Goal: Information Seeking & Learning: Learn about a topic

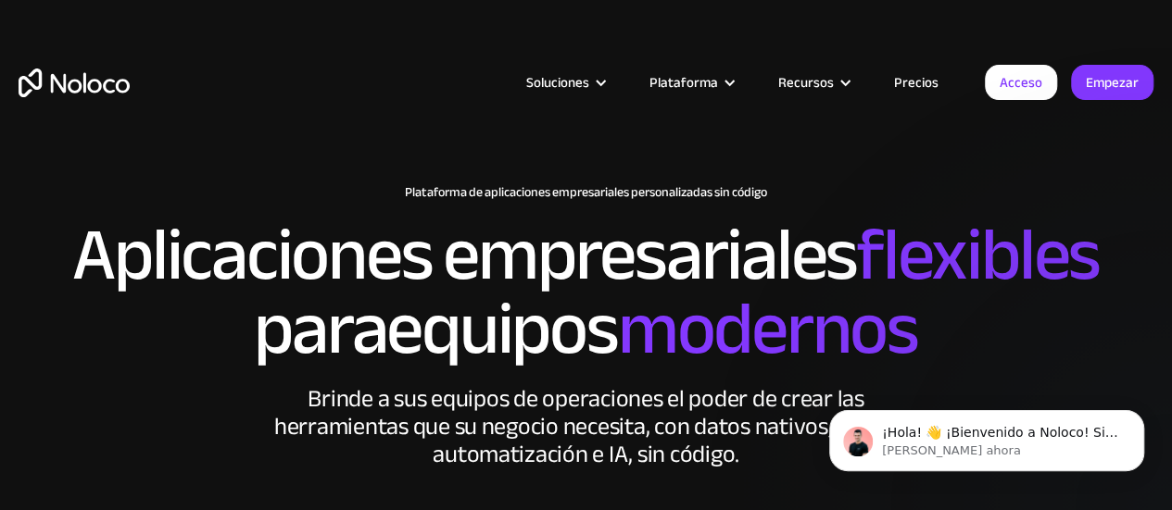
click at [923, 84] on font "Precios" at bounding box center [916, 82] width 44 height 26
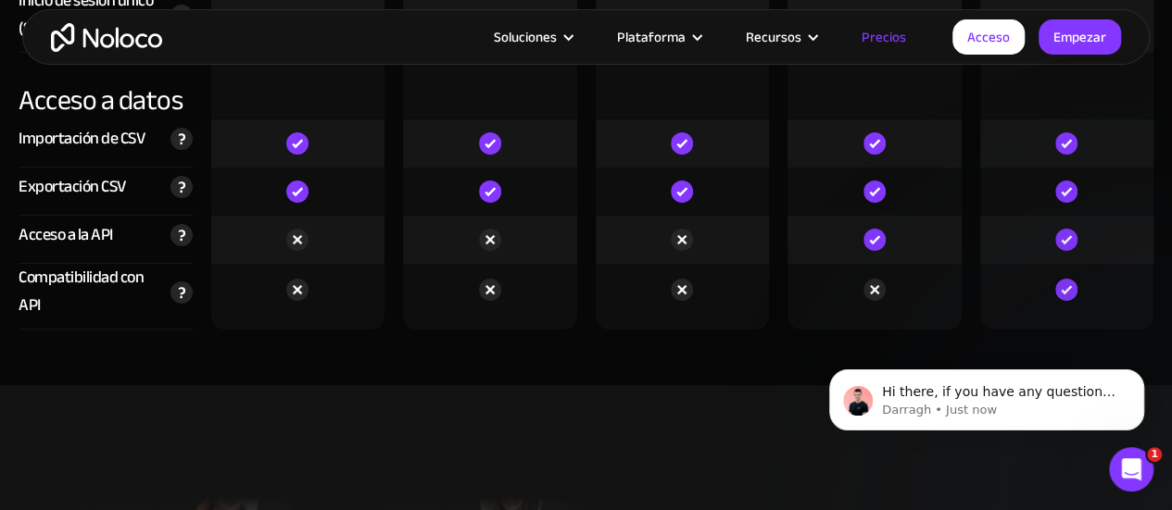
scroll to position [6859, 0]
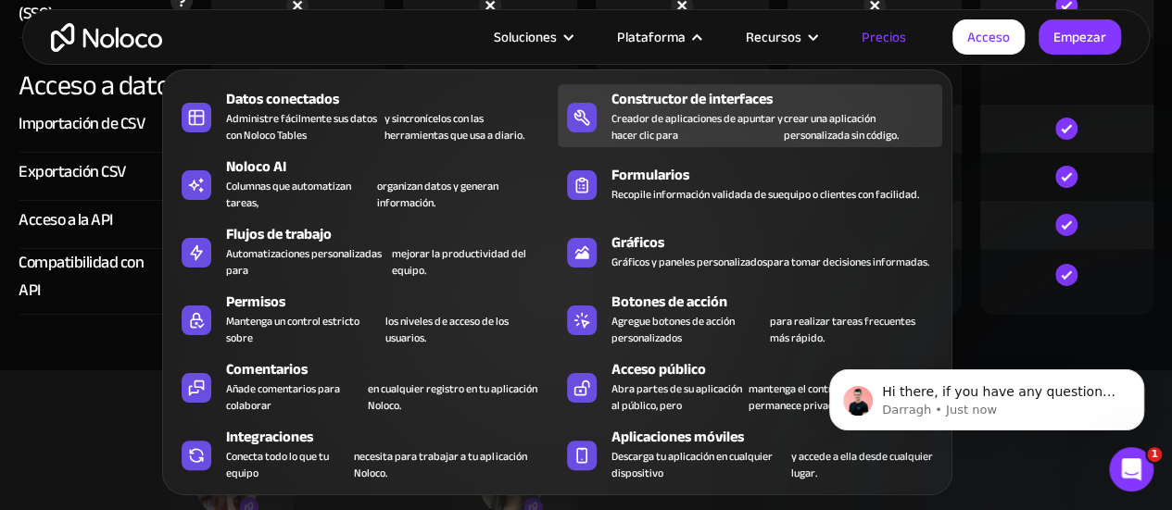
click at [694, 125] on font "Creador de aplicaciones de apuntar y hacer clic para" at bounding box center [696, 126] width 171 height 37
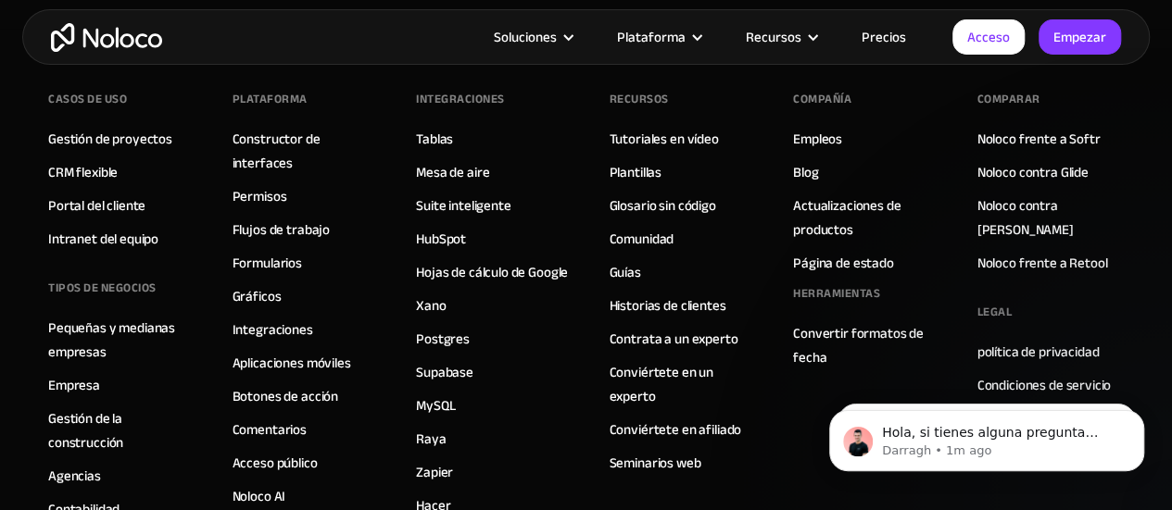
scroll to position [6568, 0]
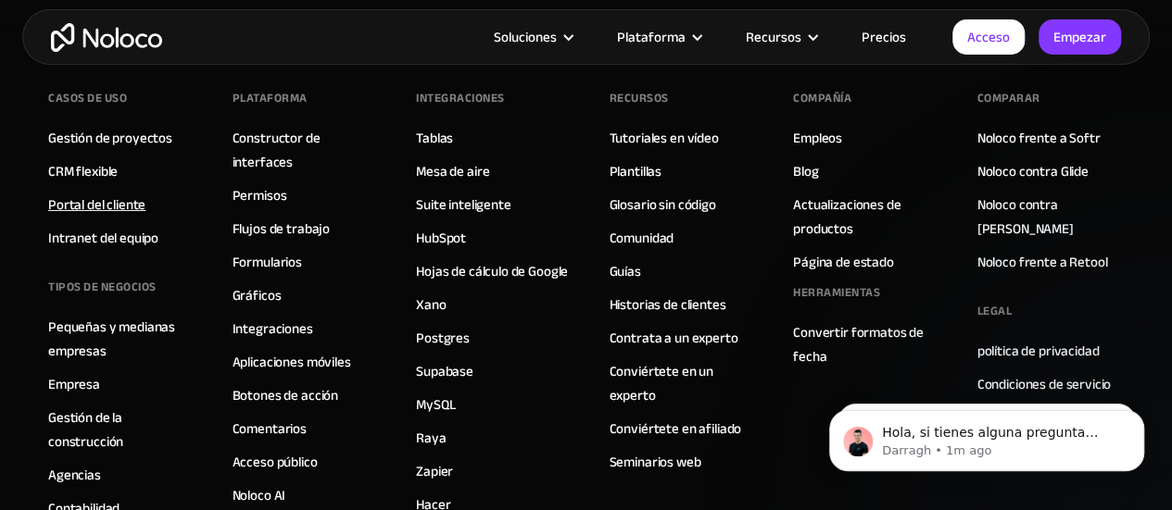
click at [96, 203] on font "Portal del cliente" at bounding box center [96, 205] width 97 height 26
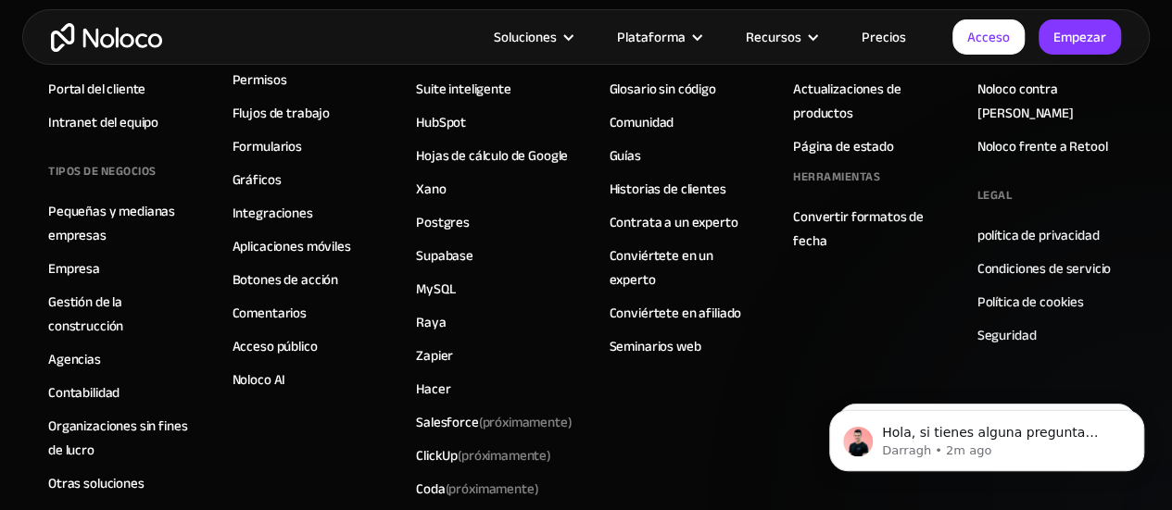
scroll to position [10466, 0]
